Goal: Information Seeking & Learning: Compare options

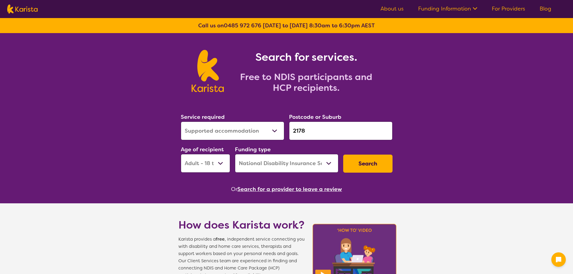
select select "Supported accommodation"
select select "AD"
select select "NDIS"
click at [239, 131] on select "Allied Health Assistant Assessment ([MEDICAL_DATA] or [MEDICAL_DATA]) Behaviour…" at bounding box center [232, 131] width 103 height 19
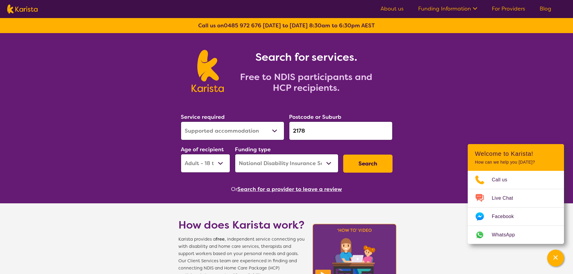
select select "[MEDICAL_DATA]"
click at [181, 122] on select "Allied Health Assistant Assessment ([MEDICAL_DATA] or [MEDICAL_DATA]) Behaviour…" at bounding box center [232, 131] width 103 height 19
click at [325, 130] on input "2178" at bounding box center [340, 131] width 103 height 19
drag, startPoint x: 325, startPoint y: 130, endPoint x: 248, endPoint y: 131, distance: 76.4
click at [248, 131] on div "Service required Allied Health Assistant Assessment ([MEDICAL_DATA] or [MEDICAL…" at bounding box center [286, 142] width 217 height 65
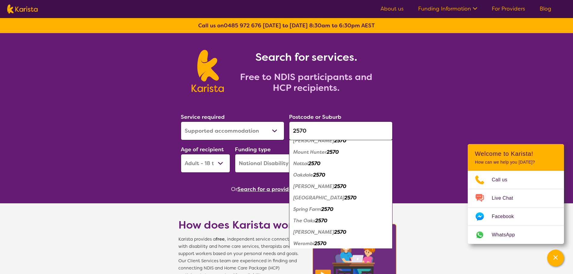
scroll to position [146, 0]
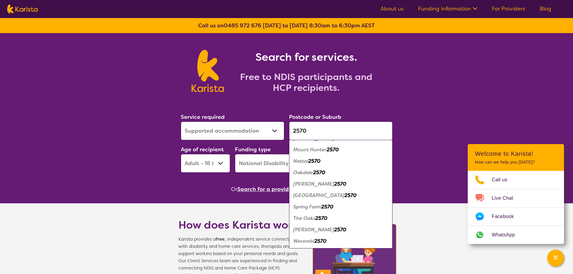
type input "2570"
click at [317, 203] on div "Spring Farm 2570" at bounding box center [340, 206] width 97 height 11
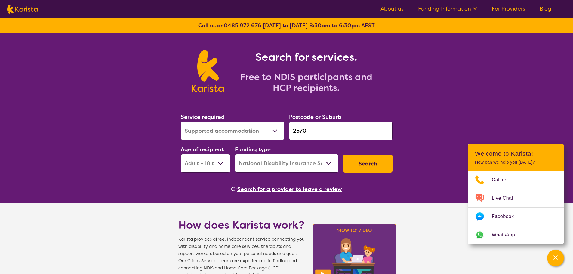
scroll to position [0, 0]
click at [366, 166] on button "Search" at bounding box center [367, 164] width 49 height 18
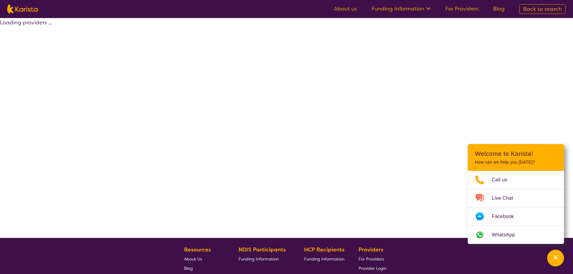
select select "by_score"
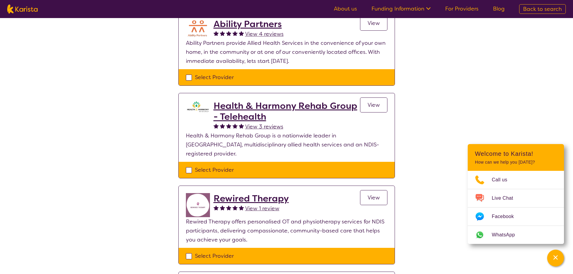
scroll to position [120, 0]
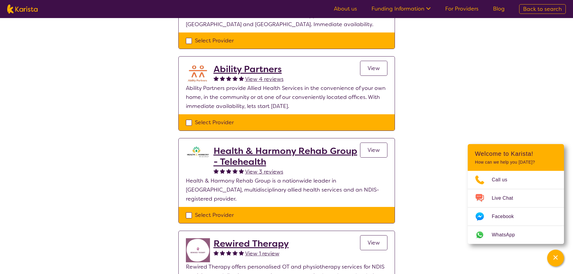
click at [257, 157] on h2 "Health & Harmony Rehab Group - Telehealth" at bounding box center [287, 157] width 146 height 22
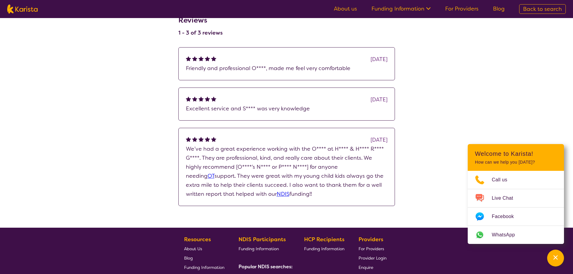
scroll to position [331, 0]
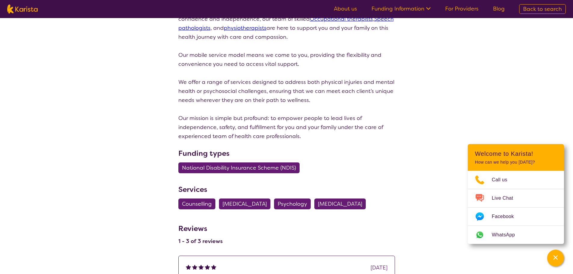
select select "by_score"
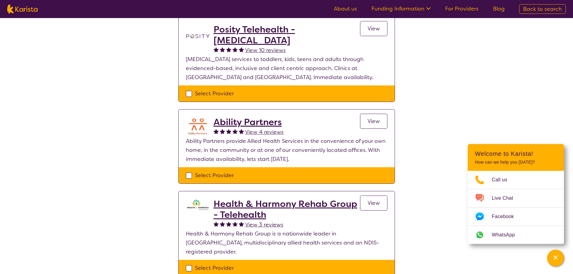
scroll to position [30, 0]
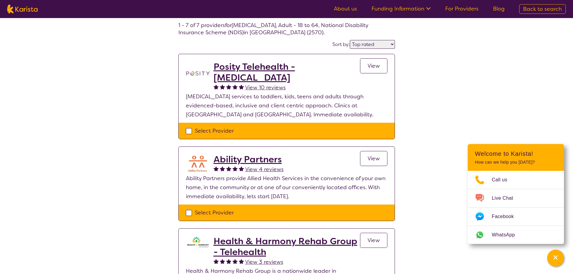
click at [250, 68] on h2 "Posity Telehealth - [MEDICAL_DATA]" at bounding box center [287, 72] width 146 height 22
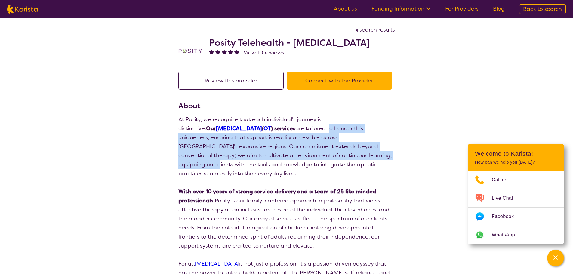
drag, startPoint x: 306, startPoint y: 128, endPoint x: 328, endPoint y: 158, distance: 37.6
click at [328, 158] on p "At Posity, we recognise that each individual's journey is distinctive. Our [MED…" at bounding box center [286, 146] width 217 height 63
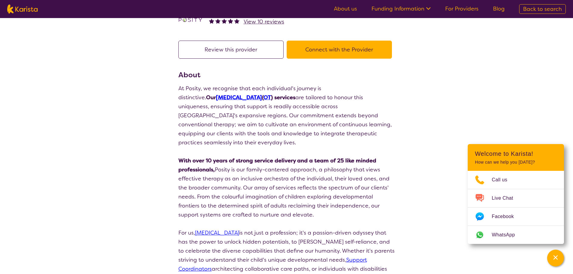
scroll to position [60, 0]
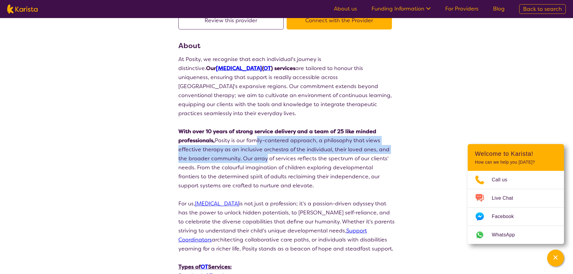
drag, startPoint x: 253, startPoint y: 131, endPoint x: 264, endPoint y: 150, distance: 21.9
click at [264, 150] on p "With over 10 years of strong service delivery and a team of 25 like minded prof…" at bounding box center [286, 158] width 217 height 63
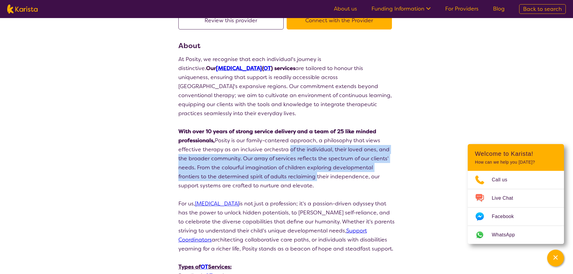
drag, startPoint x: 286, startPoint y: 143, endPoint x: 291, endPoint y: 169, distance: 26.3
click at [291, 169] on p "With over 10 years of strong service delivery and a team of 25 like minded prof…" at bounding box center [286, 158] width 217 height 63
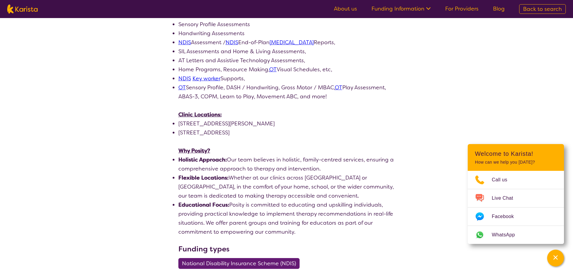
scroll to position [451, 0]
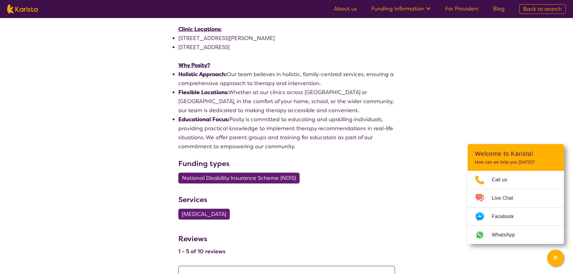
select select "by_score"
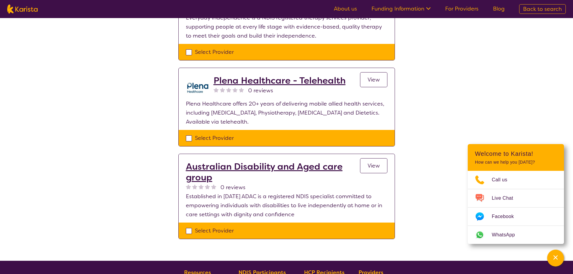
scroll to position [30, 0]
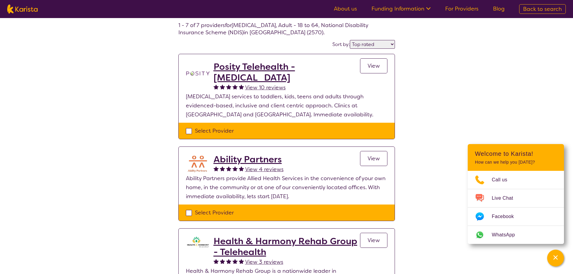
click at [234, 155] on h2 "Ability Partners" at bounding box center [249, 159] width 70 height 11
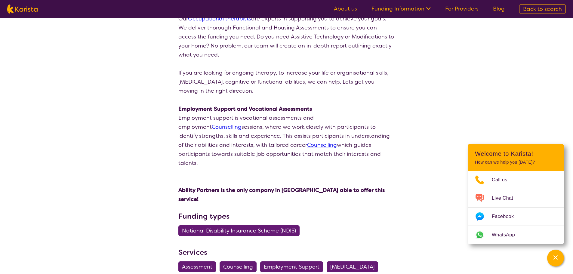
scroll to position [361, 0]
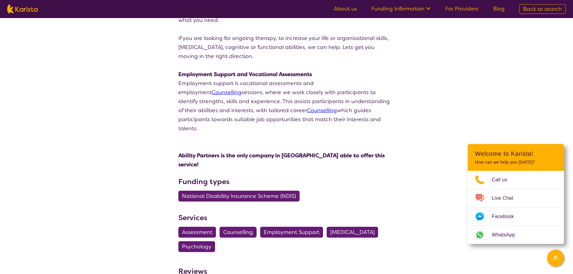
select select "by_score"
